Goal: Information Seeking & Learning: Learn about a topic

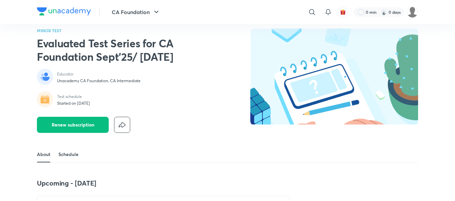
click at [71, 154] on link "Schedule" at bounding box center [68, 154] width 20 height 16
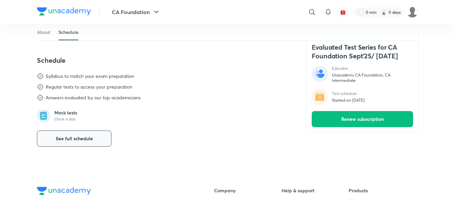
scroll to position [315, 0]
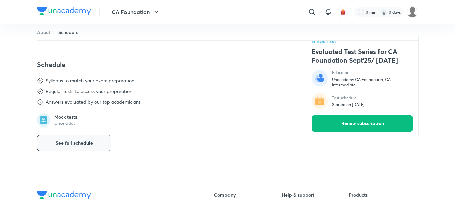
click at [72, 148] on button "See full schedule" at bounding box center [74, 143] width 75 height 16
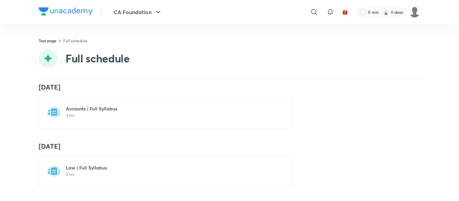
scroll to position [4489, 0]
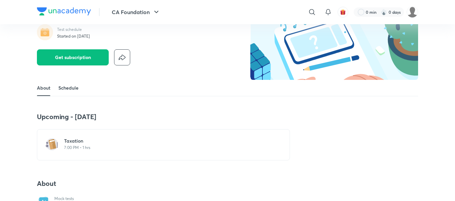
click at [75, 88] on link "Schedule" at bounding box center [68, 88] width 20 height 16
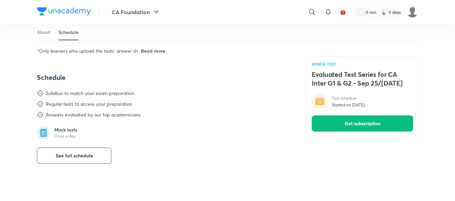
scroll to position [320, 0]
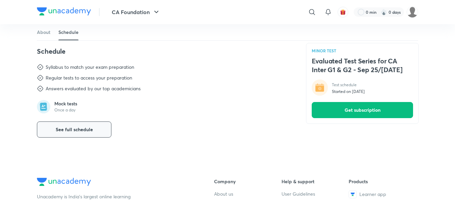
click at [70, 131] on span "See full schedule" at bounding box center [74, 129] width 37 height 7
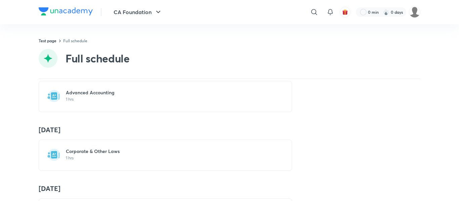
scroll to position [6657, 0]
